Goal: Navigation & Orientation: Find specific page/section

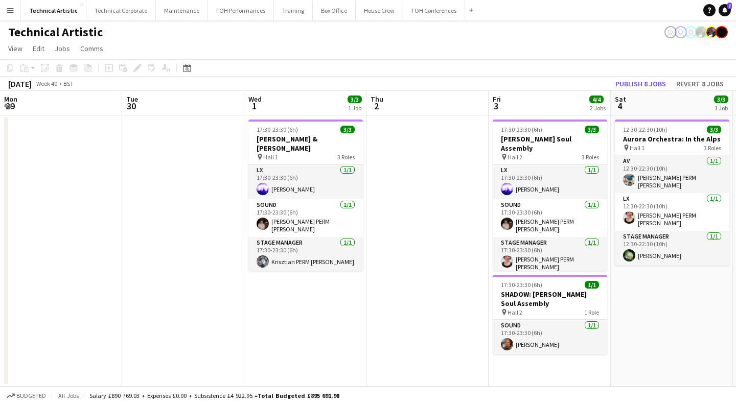
scroll to position [0, 304]
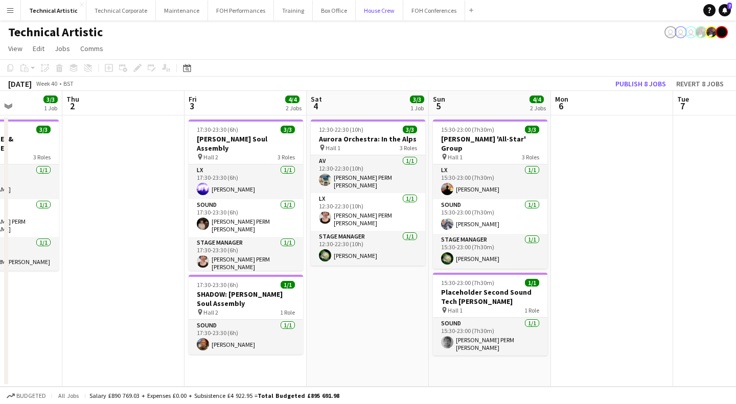
click at [356, 12] on button "House Crew Close" at bounding box center [380, 11] width 48 height 20
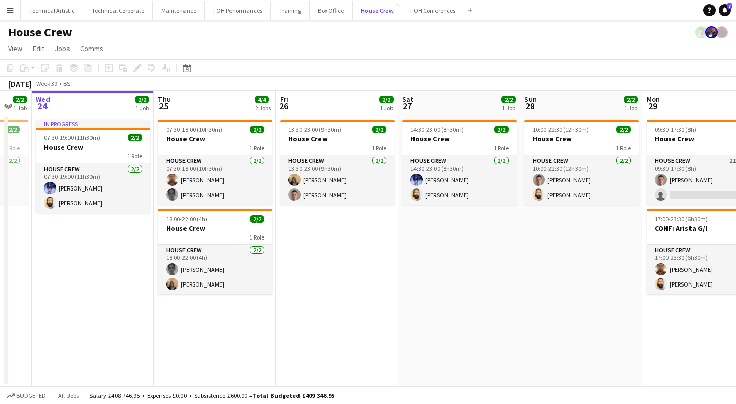
scroll to position [0, 336]
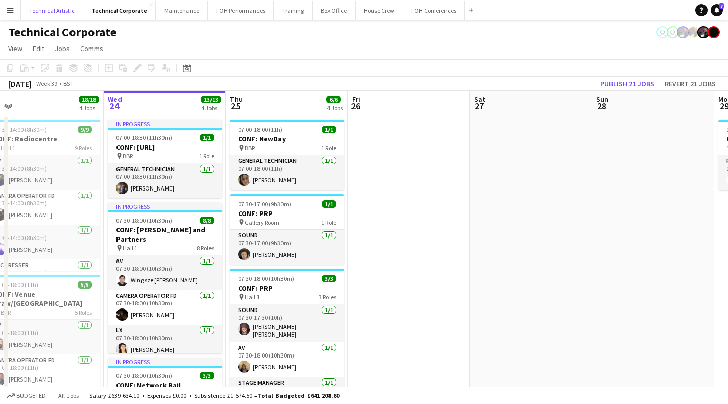
click at [55, 8] on button "Technical Artistic Close" at bounding box center [52, 11] width 62 height 20
